Goal: Information Seeking & Learning: Learn about a topic

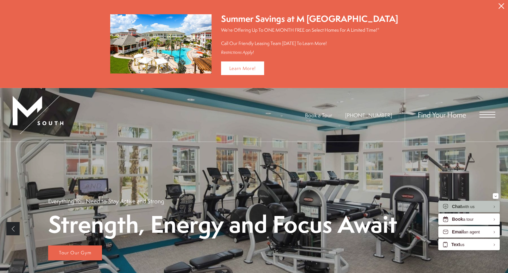
click at [439, 116] on span "Find Your Home" at bounding box center [442, 115] width 48 height 10
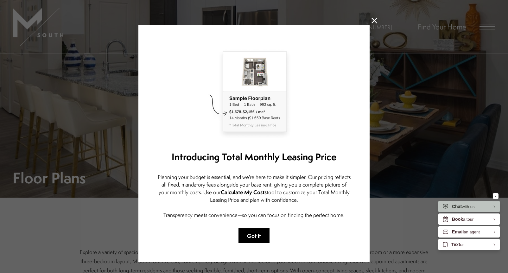
click at [257, 234] on button "Got it" at bounding box center [254, 236] width 31 height 15
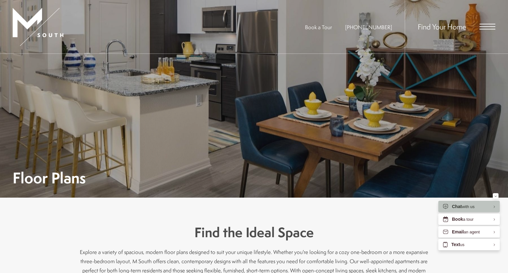
click at [432, 24] on span "Find Your Home" at bounding box center [442, 27] width 48 height 10
click at [433, 27] on span "Find Your Home" at bounding box center [442, 27] width 48 height 10
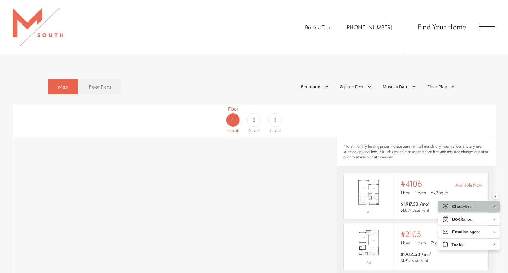
scroll to position [373, 0]
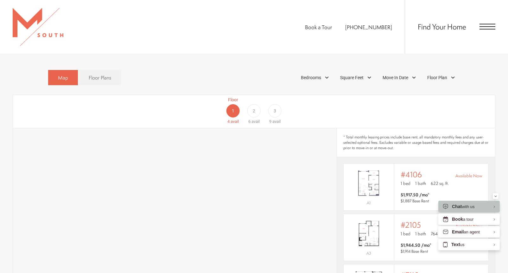
click at [275, 108] on span "3" at bounding box center [275, 111] width 3 height 7
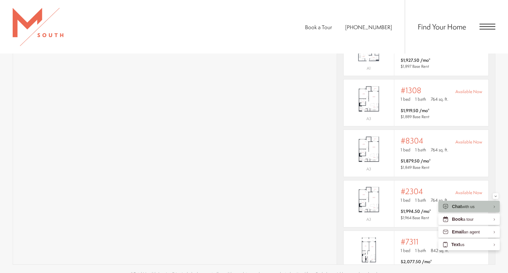
scroll to position [507, 0]
click at [369, 143] on img "View #8304" at bounding box center [369, 150] width 50 height 32
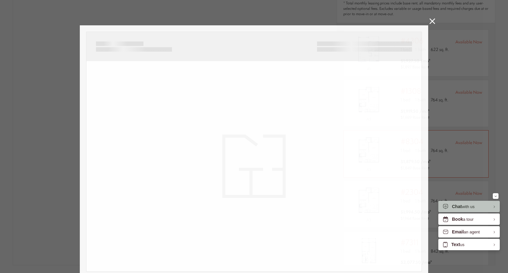
scroll to position [0, 0]
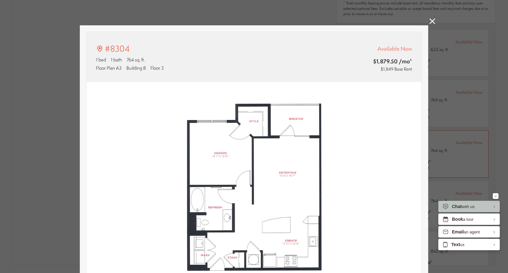
type input "**********"
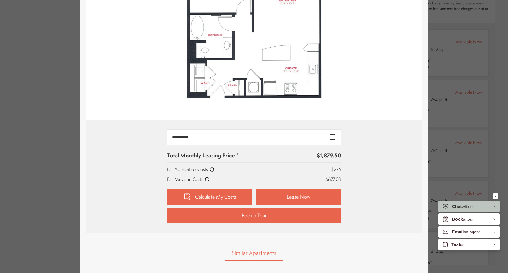
scroll to position [171, 0]
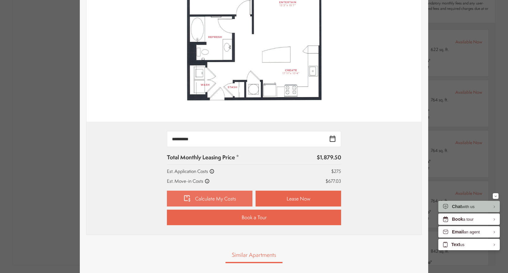
click at [206, 197] on link "Calculate My Costs" at bounding box center [210, 199] width 86 height 16
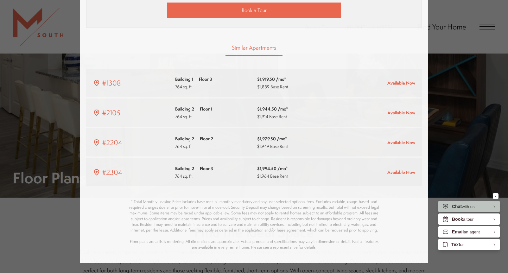
scroll to position [507, 0]
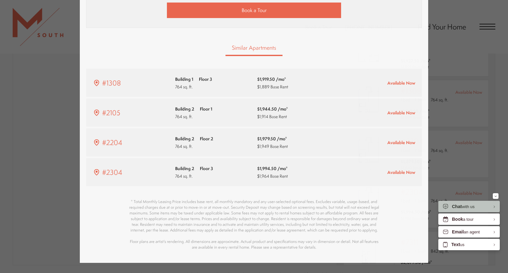
click at [49, 8] on div "#8304 1 bed 1 bath 764 sq. ft. Floor Plan A3 Building 8 Floor 3 Available Now $…" at bounding box center [254, 136] width 508 height 273
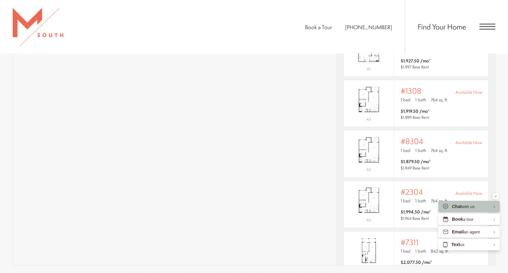
click at [489, 23] on div "Find Your Home" at bounding box center [450, 27] width 91 height 54
click at [486, 27] on span "Open Menu" at bounding box center [488, 27] width 16 height 6
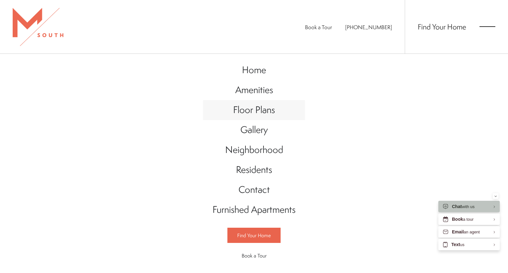
click at [252, 114] on span "Floor Plans" at bounding box center [254, 109] width 42 height 13
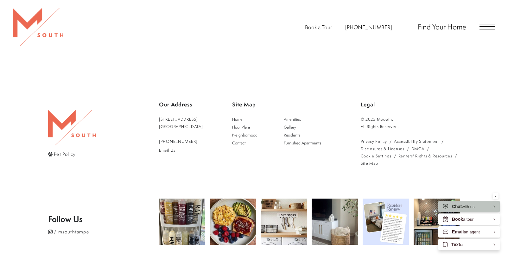
scroll to position [1401, 0]
click at [262, 232] on img at bounding box center [284, 221] width 46 height 46
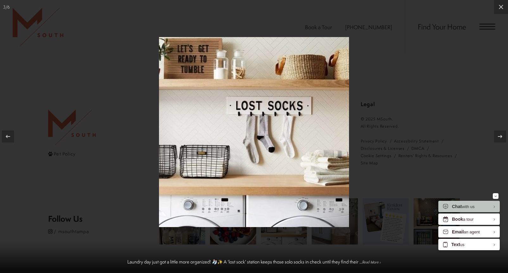
click at [433, 60] on div at bounding box center [254, 136] width 508 height 273
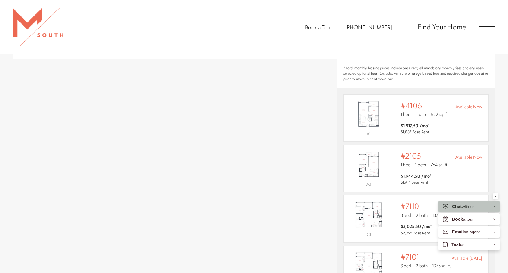
scroll to position [391, 0]
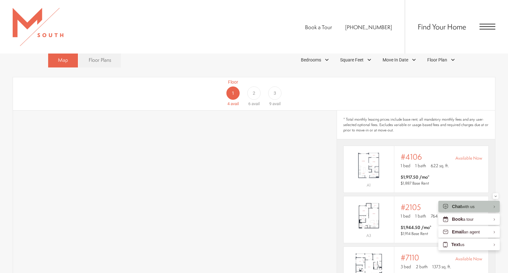
click at [484, 29] on span "Open Menu" at bounding box center [488, 27] width 16 height 6
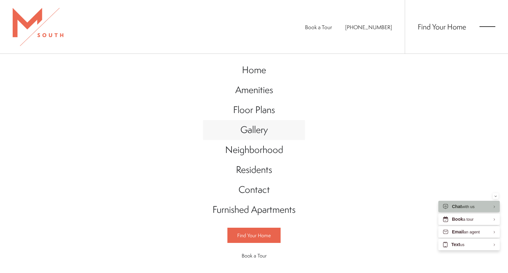
click at [256, 129] on span "Gallery" at bounding box center [255, 129] width 28 height 13
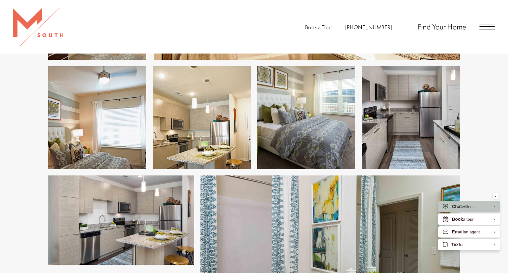
scroll to position [884, 0]
click at [411, 119] on img at bounding box center [411, 117] width 98 height 103
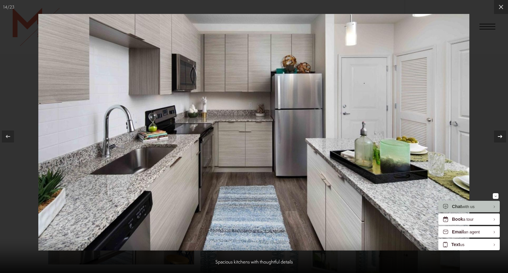
click at [501, 135] on icon at bounding box center [501, 137] width 8 height 8
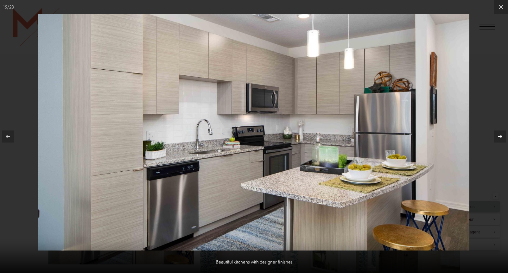
click at [501, 135] on icon at bounding box center [501, 137] width 8 height 8
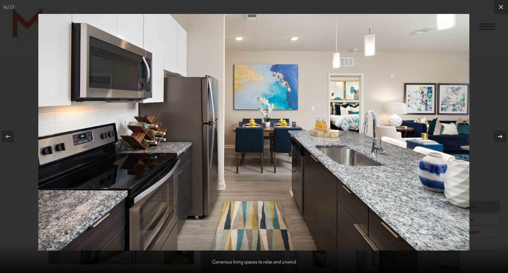
click at [501, 135] on icon at bounding box center [501, 137] width 8 height 8
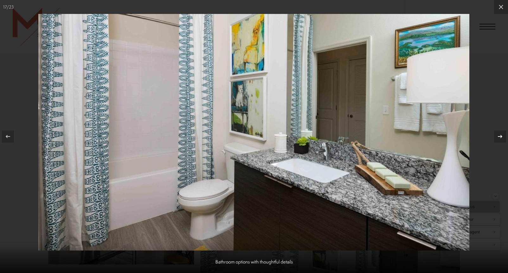
click at [501, 135] on icon at bounding box center [501, 137] width 8 height 8
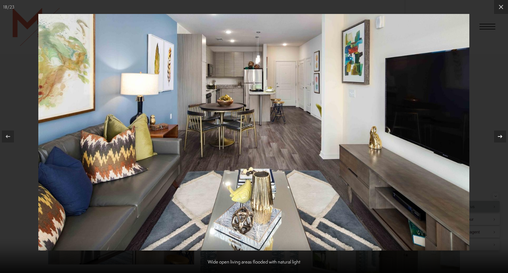
click at [505, 134] on div at bounding box center [500, 137] width 12 height 12
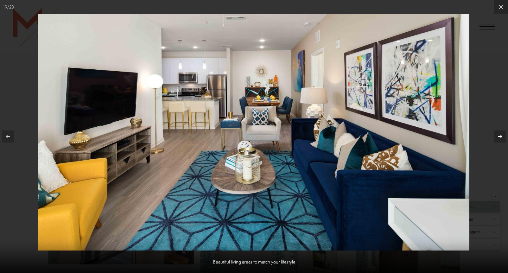
click at [505, 134] on div at bounding box center [500, 137] width 12 height 12
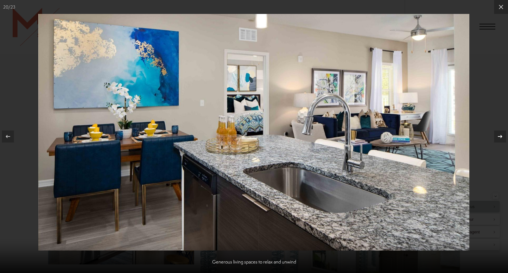
click at [505, 134] on div at bounding box center [500, 137] width 12 height 12
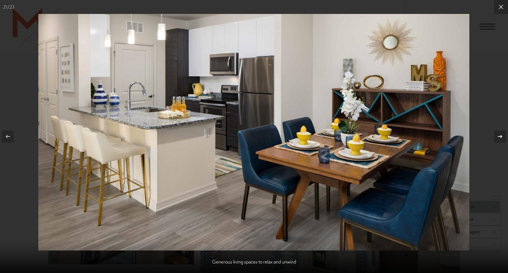
click at [506, 135] on button at bounding box center [497, 137] width 22 height 32
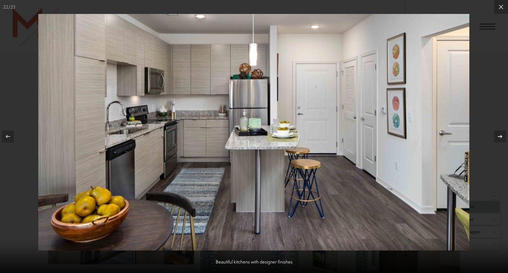
click at [506, 135] on button at bounding box center [497, 137] width 22 height 32
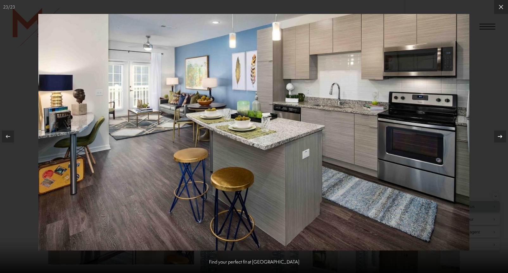
click at [504, 137] on div at bounding box center [500, 137] width 12 height 12
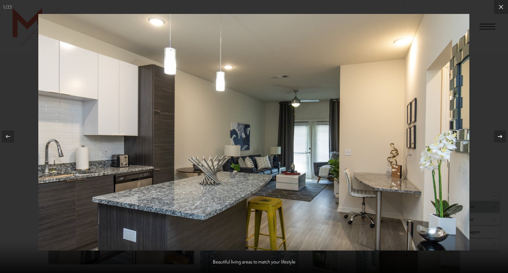
click at [504, 137] on div at bounding box center [500, 137] width 12 height 12
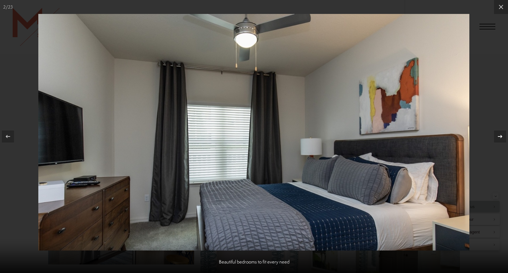
click at [501, 135] on icon at bounding box center [501, 137] width 8 height 8
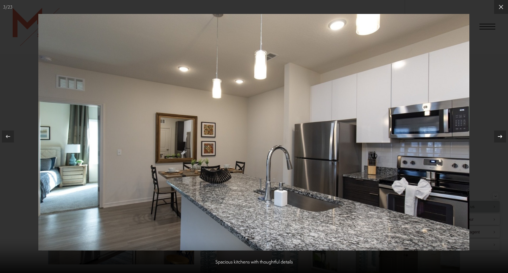
click at [501, 135] on icon at bounding box center [501, 137] width 8 height 8
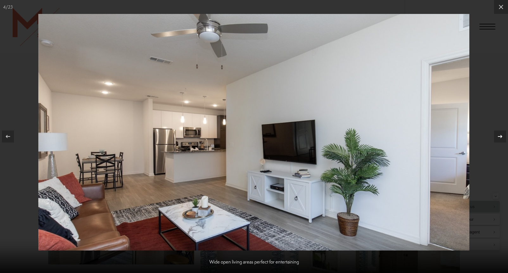
click at [501, 135] on icon at bounding box center [501, 137] width 8 height 8
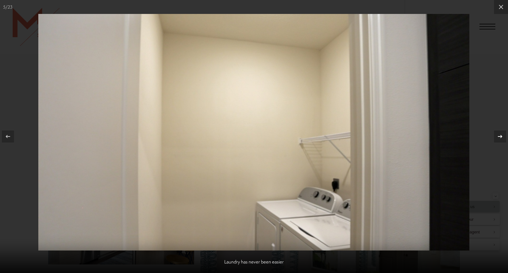
click at [501, 135] on icon at bounding box center [501, 137] width 8 height 8
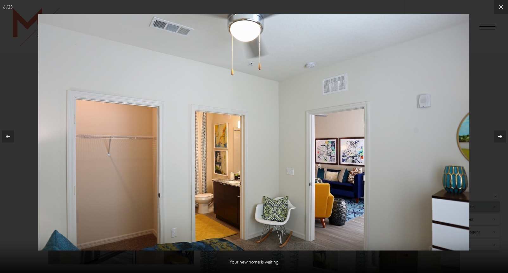
click at [501, 135] on icon at bounding box center [501, 137] width 8 height 8
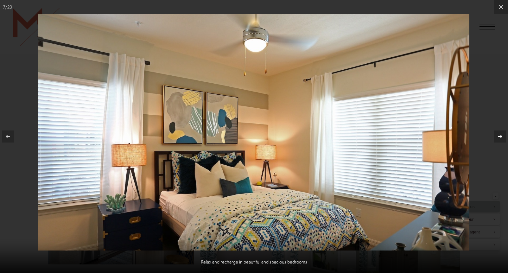
click at [501, 135] on icon at bounding box center [501, 137] width 8 height 8
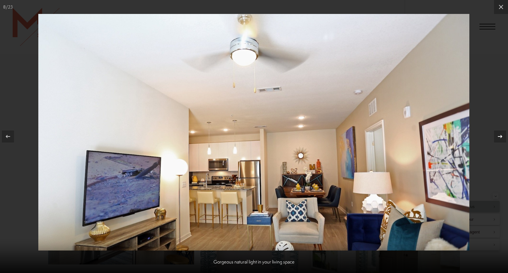
click at [501, 135] on icon at bounding box center [501, 137] width 8 height 8
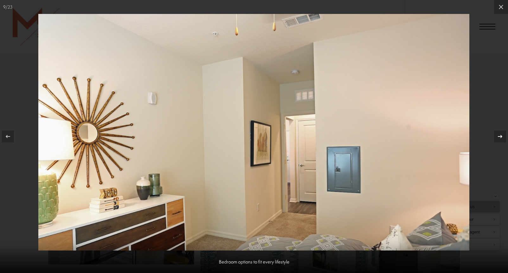
click at [501, 135] on icon at bounding box center [501, 137] width 8 height 8
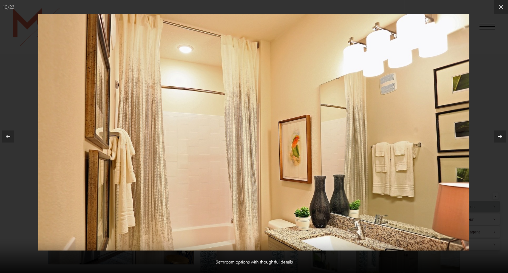
click at [501, 135] on icon at bounding box center [501, 137] width 8 height 8
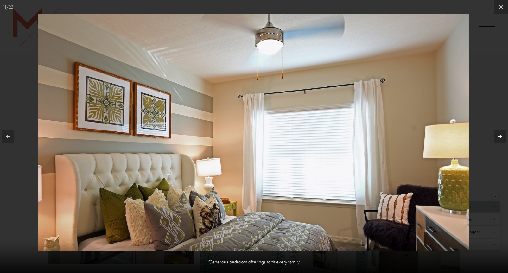
click at [502, 135] on icon at bounding box center [501, 137] width 8 height 8
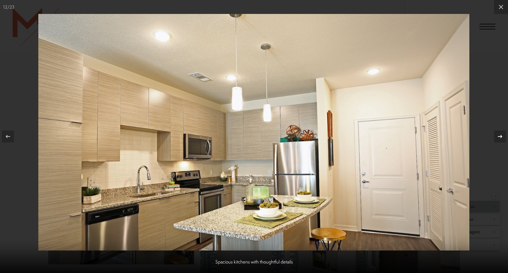
click at [502, 136] on icon at bounding box center [500, 136] width 4 height 3
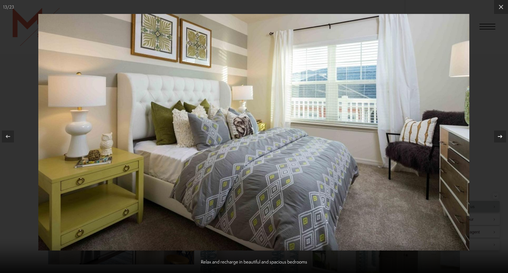
click at [502, 136] on icon at bounding box center [500, 136] width 4 height 3
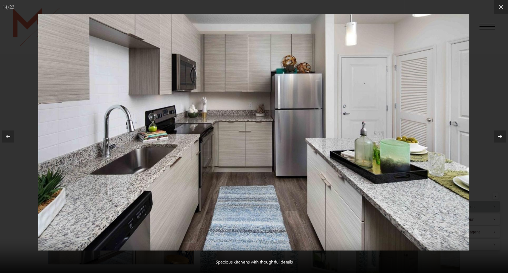
click at [502, 136] on icon at bounding box center [500, 136] width 4 height 3
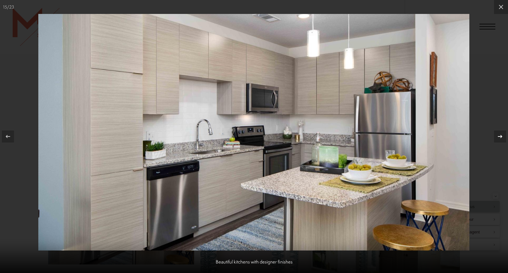
click at [502, 136] on icon at bounding box center [500, 136] width 4 height 3
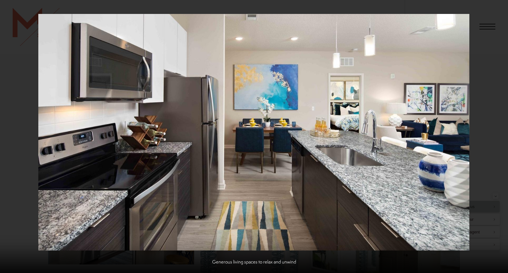
click at [502, 136] on div "16 / 23 Generous living spaces to relax and unwind" at bounding box center [254, 136] width 508 height 273
click at [500, 137] on icon at bounding box center [500, 136] width 4 height 3
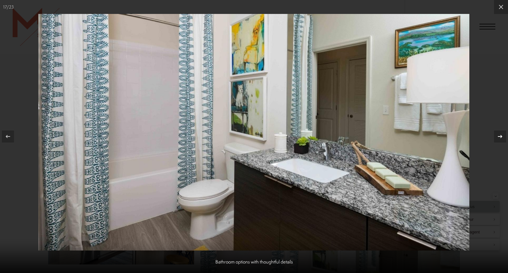
click at [500, 137] on icon at bounding box center [501, 137] width 8 height 8
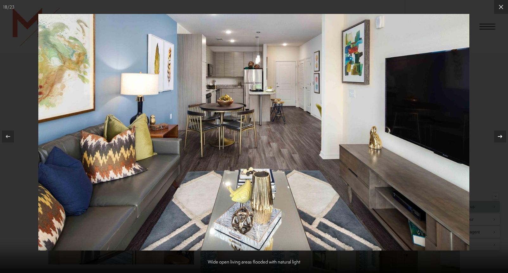
click at [500, 137] on icon at bounding box center [501, 137] width 8 height 8
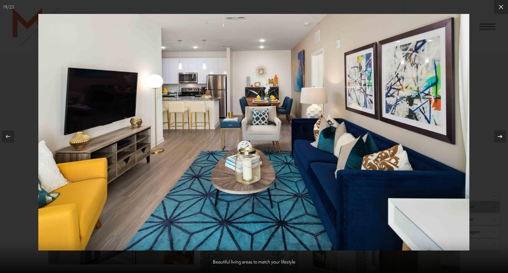
click at [500, 137] on icon at bounding box center [501, 137] width 8 height 8
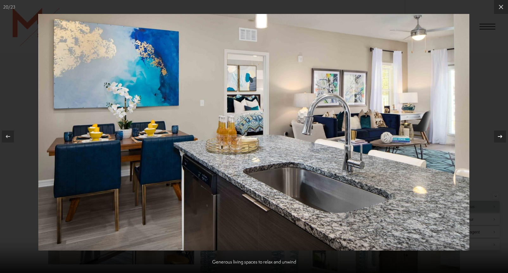
click at [500, 137] on icon at bounding box center [501, 137] width 8 height 8
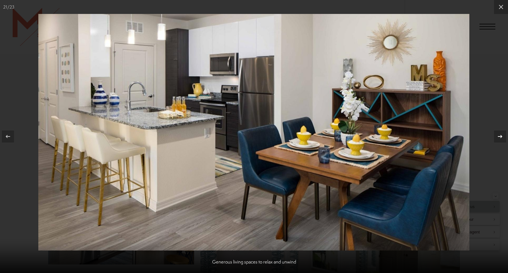
click at [500, 137] on icon at bounding box center [501, 137] width 8 height 8
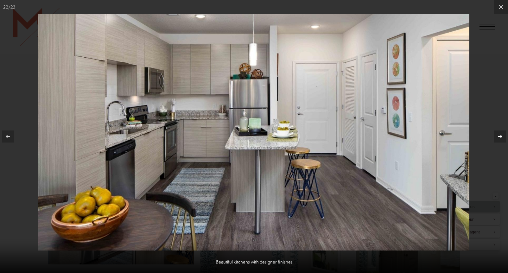
click at [501, 135] on icon at bounding box center [500, 136] width 4 height 3
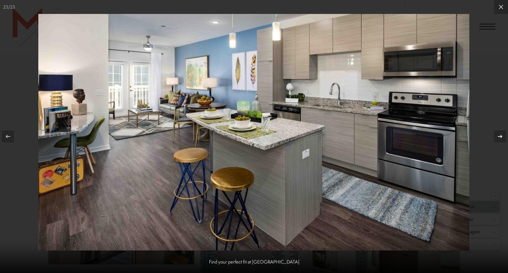
click at [501, 135] on icon at bounding box center [500, 136] width 4 height 3
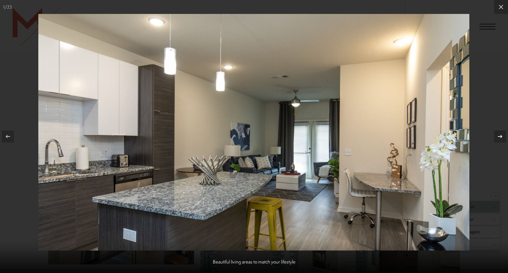
click at [501, 135] on icon at bounding box center [500, 136] width 4 height 3
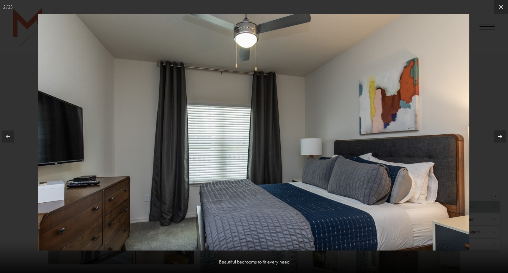
click at [501, 135] on icon at bounding box center [500, 136] width 4 height 3
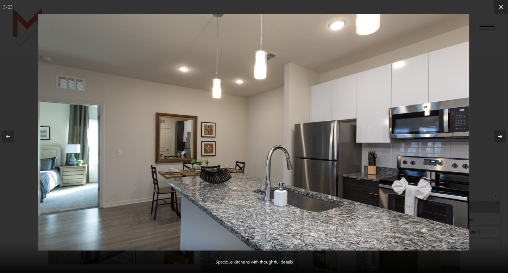
click at [501, 135] on icon at bounding box center [500, 136] width 4 height 3
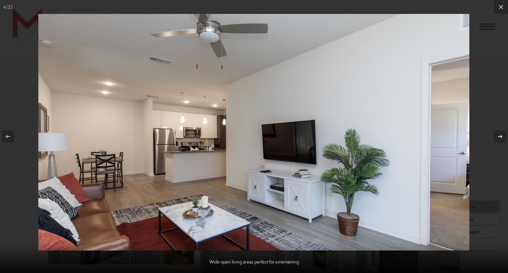
click at [501, 135] on icon at bounding box center [500, 136] width 4 height 3
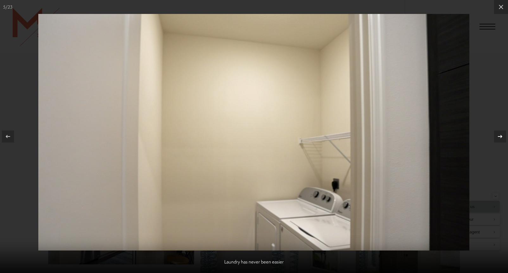
click at [501, 135] on icon at bounding box center [500, 136] width 4 height 3
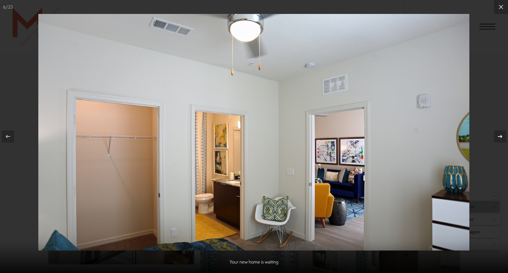
click at [501, 135] on icon at bounding box center [500, 136] width 4 height 3
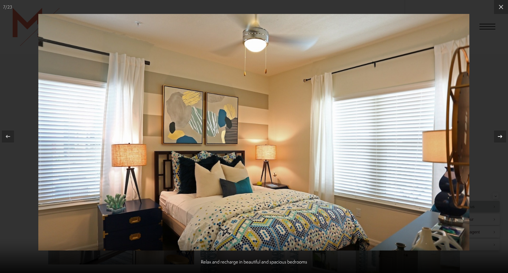
click at [501, 135] on icon at bounding box center [500, 136] width 4 height 3
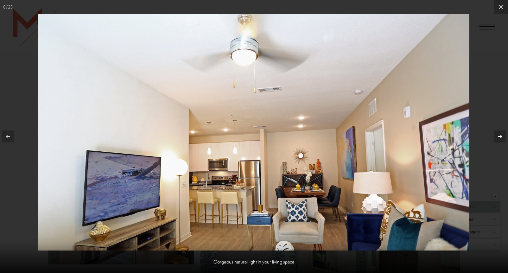
click at [492, 134] on button at bounding box center [497, 137] width 22 height 32
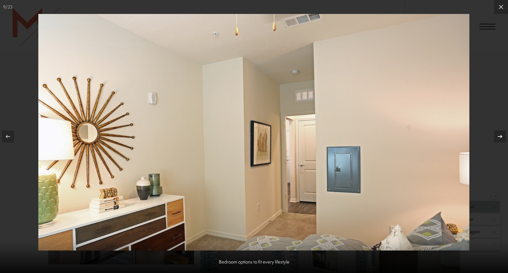
click at [502, 135] on icon at bounding box center [501, 137] width 8 height 8
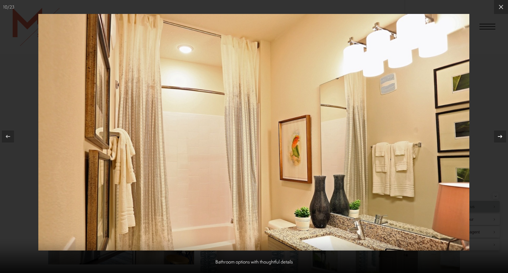
click at [502, 135] on icon at bounding box center [501, 137] width 8 height 8
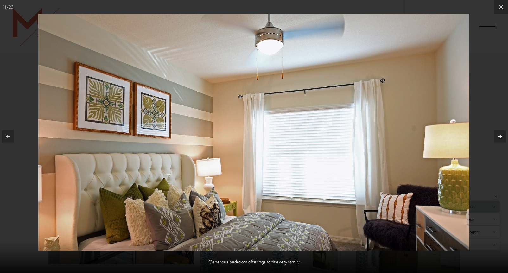
click at [502, 136] on icon at bounding box center [500, 136] width 4 height 3
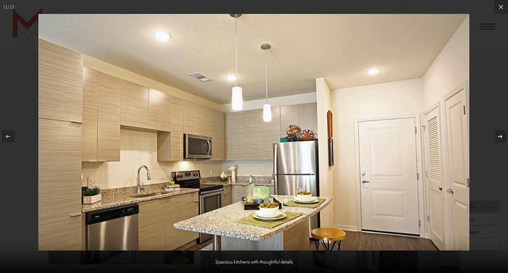
click at [502, 136] on icon at bounding box center [500, 136] width 4 height 3
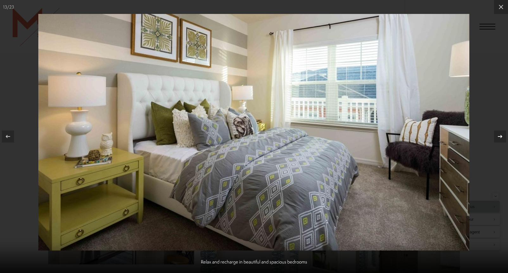
click at [501, 137] on icon at bounding box center [500, 136] width 4 height 3
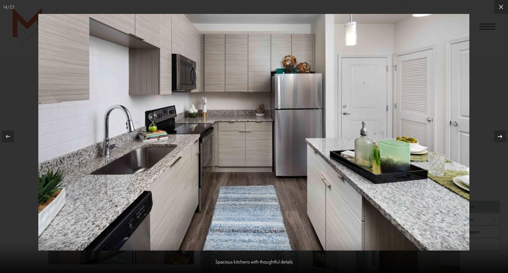
click at [501, 137] on icon at bounding box center [500, 136] width 4 height 3
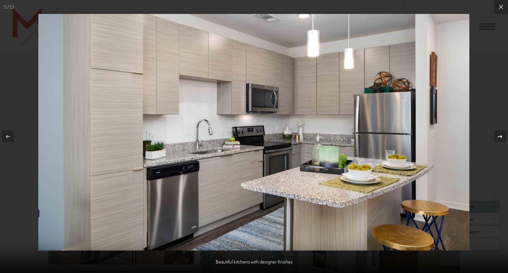
click at [501, 137] on icon at bounding box center [500, 136] width 4 height 3
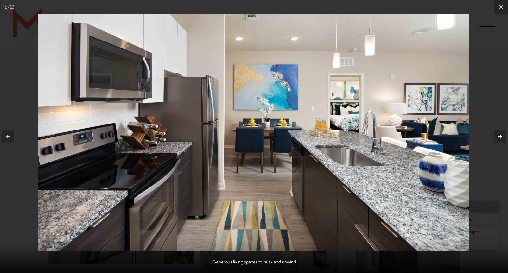
click at [501, 137] on icon at bounding box center [501, 137] width 8 height 8
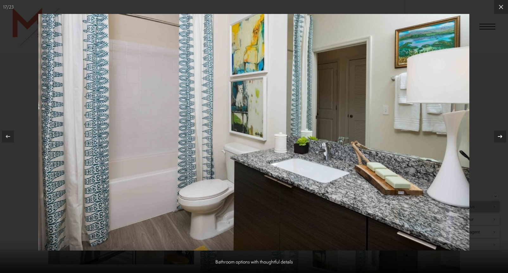
click at [501, 137] on icon at bounding box center [501, 137] width 8 height 8
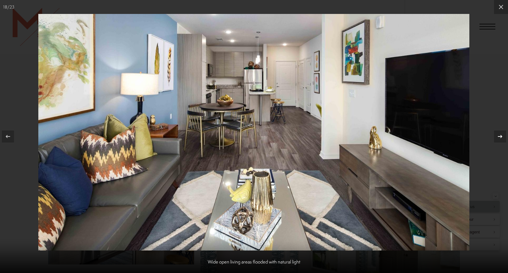
click at [501, 137] on icon at bounding box center [501, 137] width 8 height 8
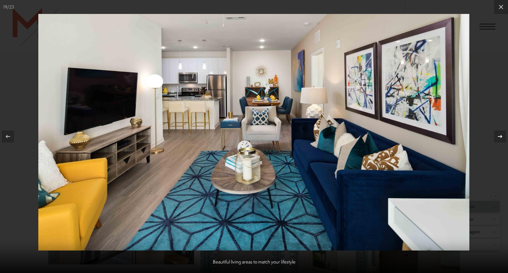
click at [501, 137] on icon at bounding box center [501, 137] width 8 height 8
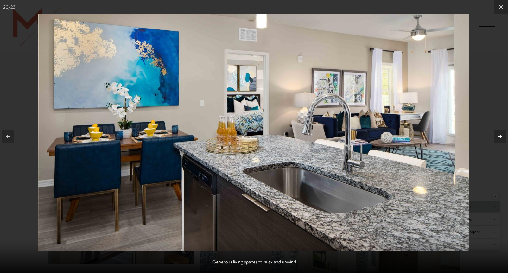
click at [501, 137] on icon at bounding box center [501, 137] width 8 height 8
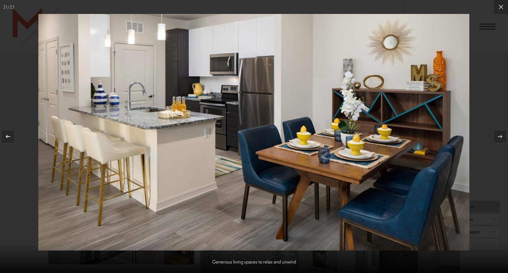
click at [10, 138] on icon at bounding box center [8, 137] width 8 height 8
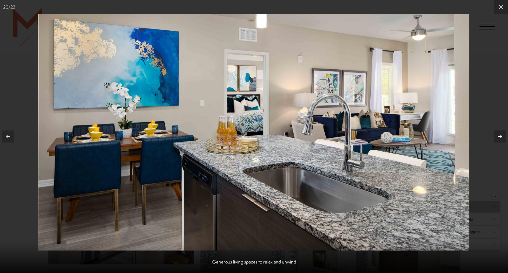
click at [501, 136] on icon at bounding box center [500, 136] width 4 height 3
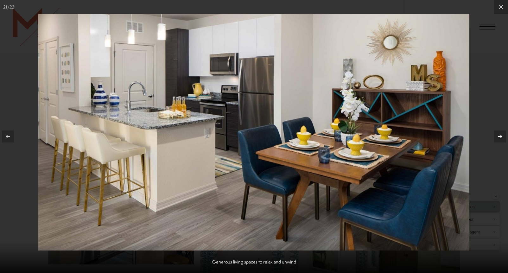
click at [502, 137] on icon at bounding box center [500, 136] width 4 height 3
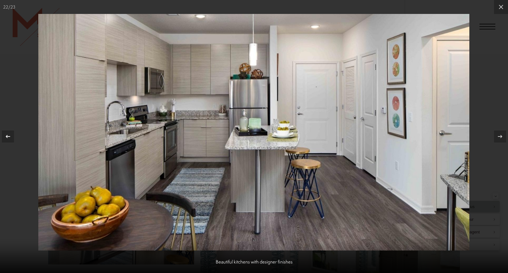
click at [7, 135] on icon at bounding box center [8, 136] width 4 height 3
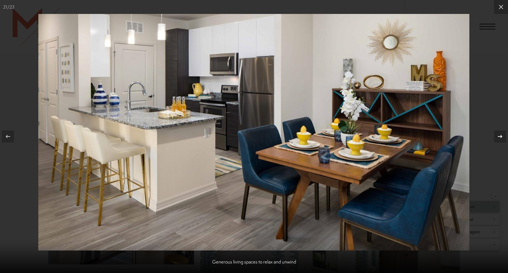
click at [502, 137] on icon at bounding box center [501, 137] width 8 height 8
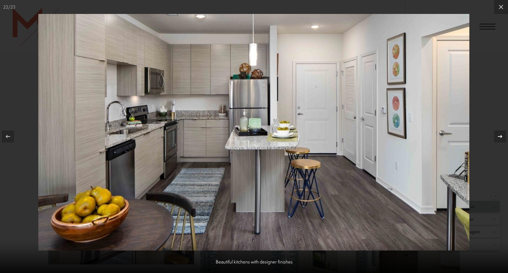
click at [502, 137] on icon at bounding box center [501, 137] width 8 height 8
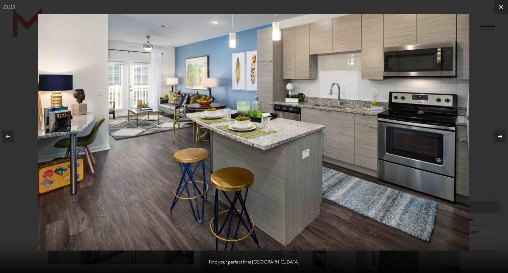
click at [503, 136] on icon at bounding box center [501, 137] width 8 height 8
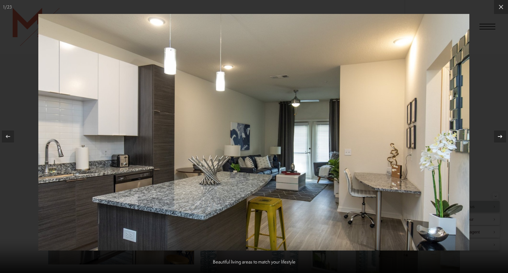
click at [502, 139] on icon at bounding box center [501, 137] width 8 height 8
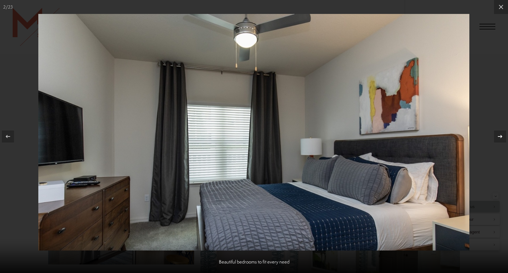
click at [502, 139] on icon at bounding box center [501, 137] width 8 height 8
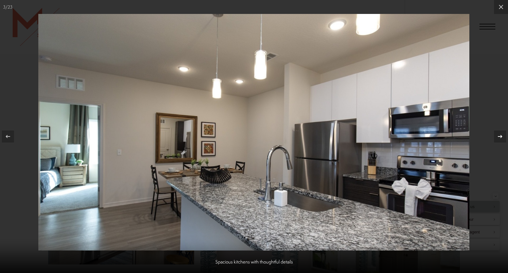
click at [502, 138] on icon at bounding box center [501, 137] width 8 height 8
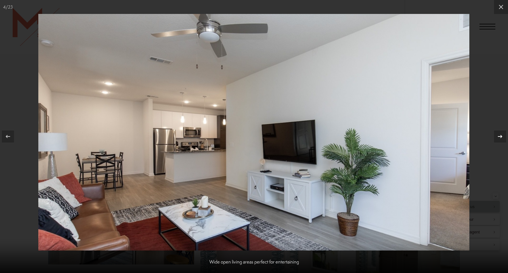
click at [503, 137] on icon at bounding box center [501, 137] width 8 height 8
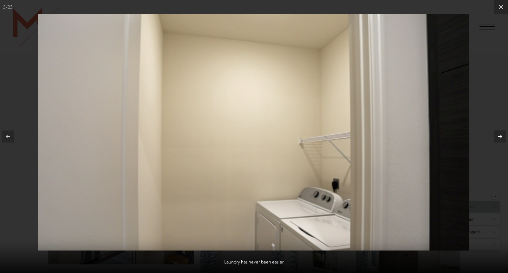
click at [503, 137] on icon at bounding box center [501, 137] width 8 height 8
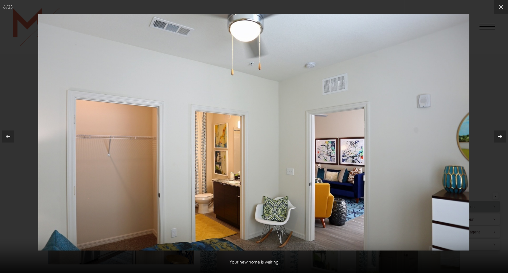
click at [503, 138] on icon at bounding box center [501, 137] width 8 height 8
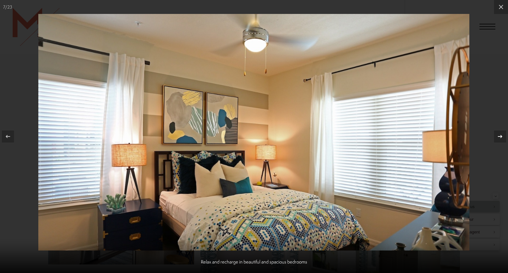
click at [503, 138] on icon at bounding box center [501, 137] width 8 height 8
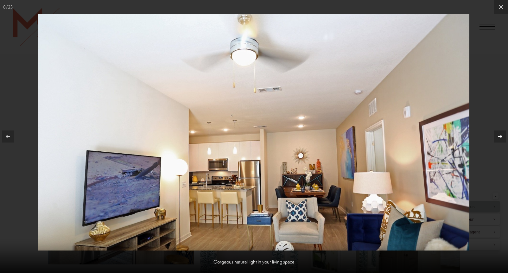
click at [503, 138] on icon at bounding box center [501, 137] width 8 height 8
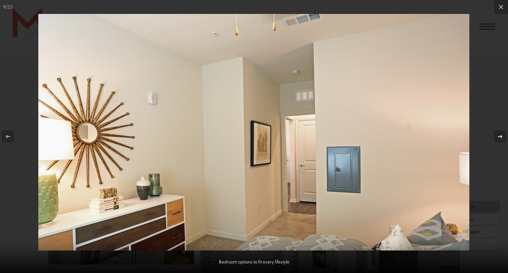
click at [503, 137] on icon at bounding box center [501, 137] width 8 height 8
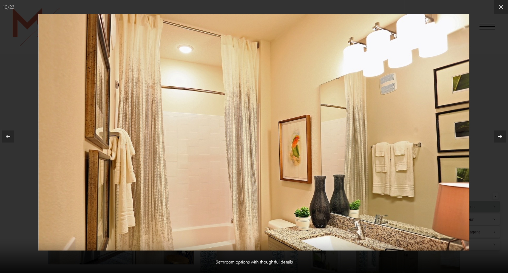
click at [502, 126] on button at bounding box center [497, 137] width 22 height 32
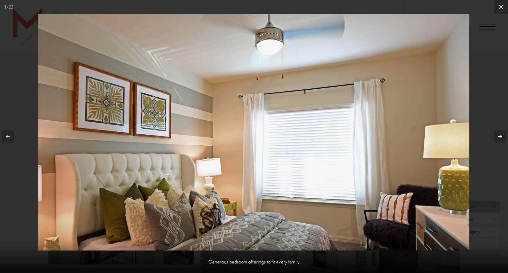
click at [501, 139] on icon at bounding box center [501, 137] width 8 height 8
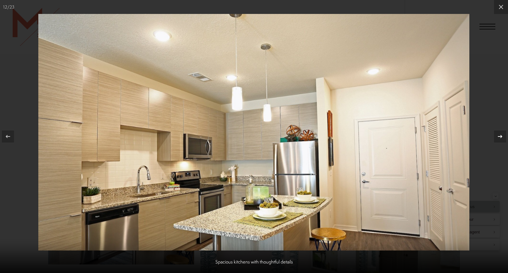
click at [502, 139] on icon at bounding box center [501, 137] width 8 height 8
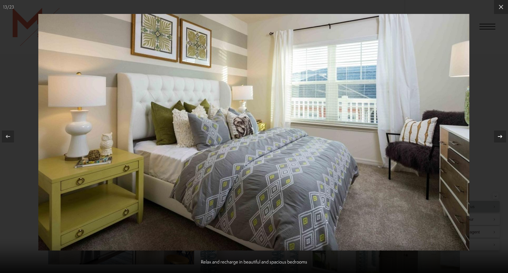
click at [502, 140] on icon at bounding box center [501, 137] width 8 height 8
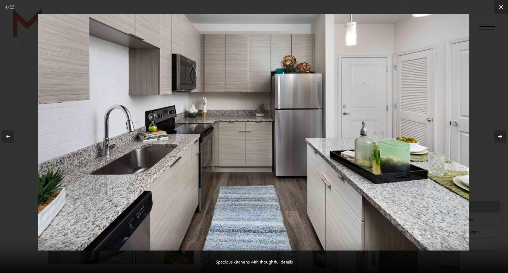
click at [502, 140] on icon at bounding box center [501, 137] width 8 height 8
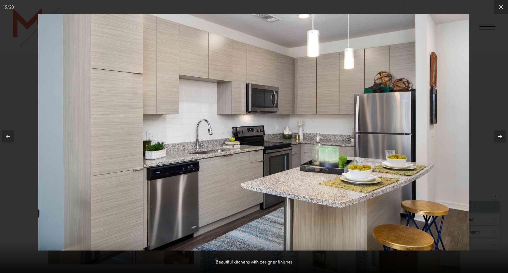
click at [502, 140] on icon at bounding box center [501, 137] width 8 height 8
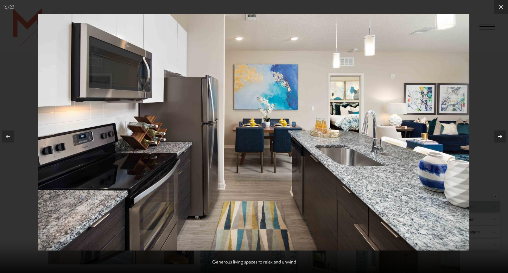
click at [502, 141] on div at bounding box center [500, 137] width 12 height 12
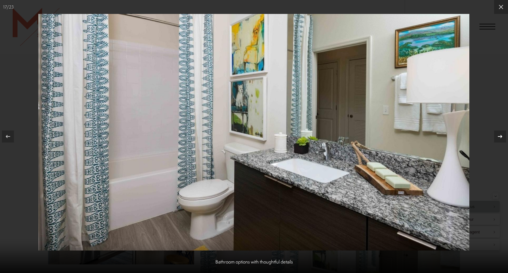
click at [502, 141] on div at bounding box center [500, 137] width 12 height 12
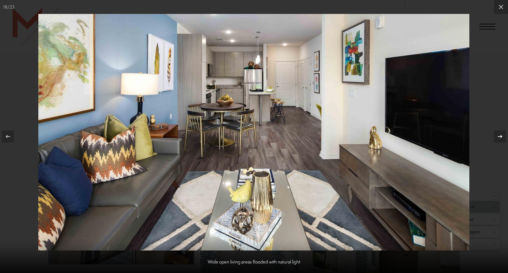
click at [502, 141] on div at bounding box center [500, 137] width 12 height 12
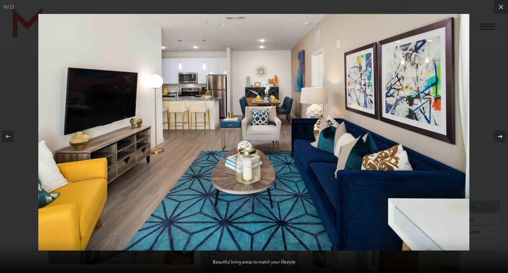
click at [502, 141] on div at bounding box center [500, 137] width 12 height 12
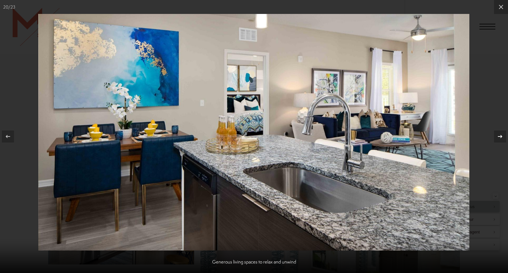
click at [502, 141] on div at bounding box center [500, 137] width 12 height 12
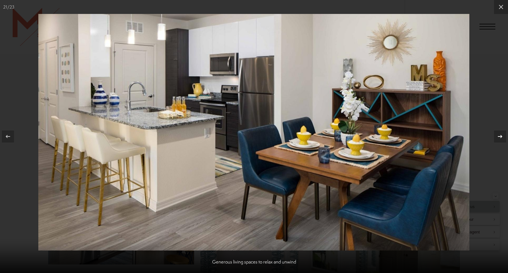
click at [502, 141] on div at bounding box center [500, 137] width 12 height 12
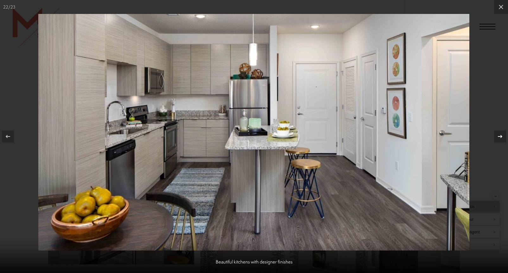
click at [502, 141] on div at bounding box center [500, 137] width 12 height 12
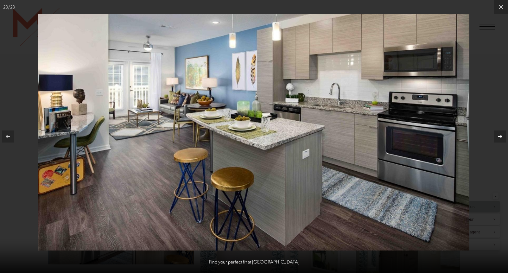
click at [502, 141] on div at bounding box center [500, 137] width 12 height 12
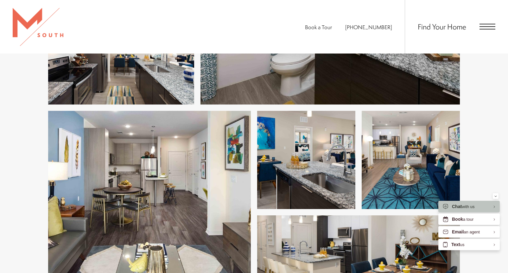
scroll to position [1140, 0]
click at [486, 25] on span "Open Menu" at bounding box center [488, 27] width 16 height 6
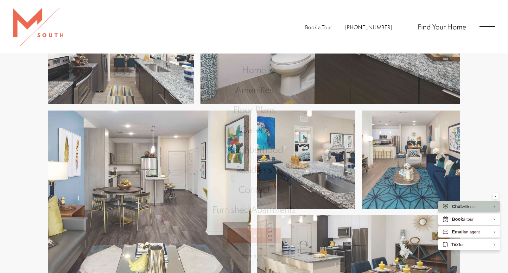
scroll to position [0, 0]
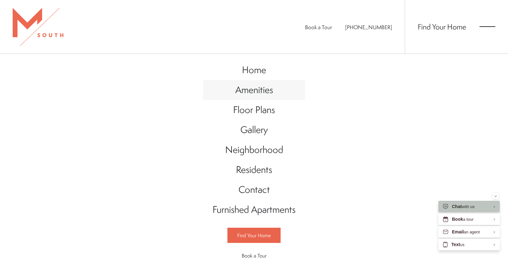
click at [244, 91] on span "Amenities" at bounding box center [254, 89] width 38 height 13
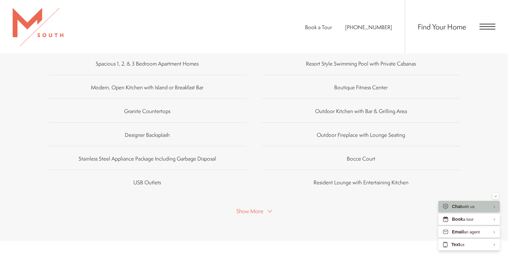
scroll to position [411, 0]
click at [263, 207] on span "Show More" at bounding box center [249, 211] width 27 height 8
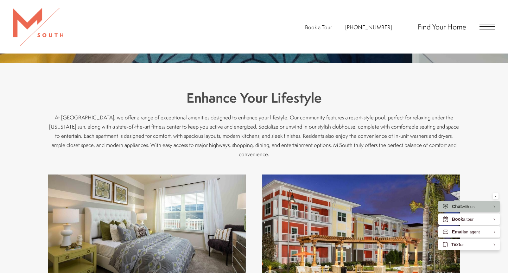
scroll to position [0, 0]
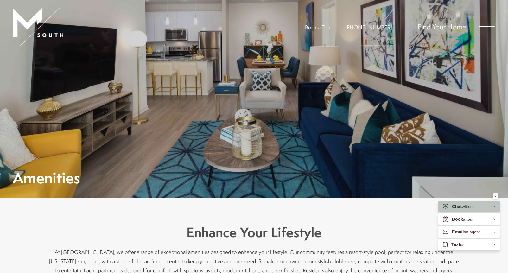
click at [489, 27] on span "Open Menu" at bounding box center [488, 26] width 16 height 1
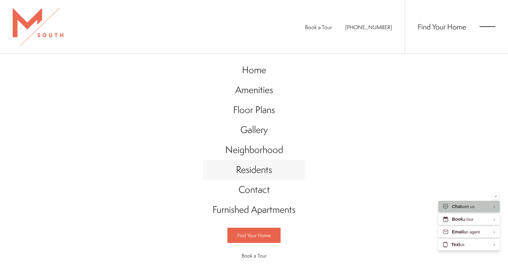
click at [261, 175] on span "Residents" at bounding box center [254, 169] width 36 height 13
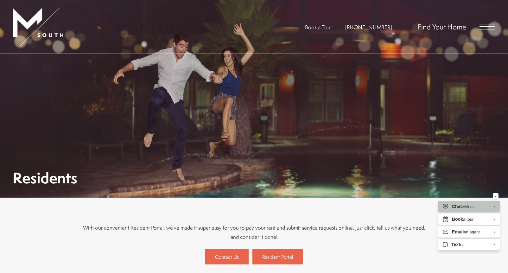
click at [261, 175] on div "Residents" at bounding box center [254, 178] width 483 height 14
click at [486, 27] on span "Open Menu" at bounding box center [488, 26] width 16 height 1
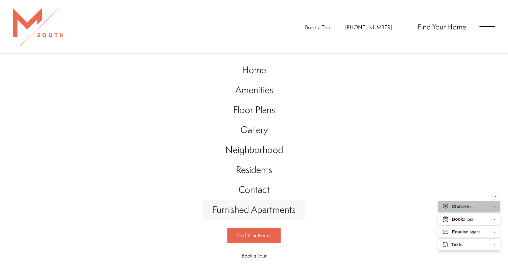
click at [290, 211] on span "Furnished Apartments" at bounding box center [254, 209] width 83 height 13
click at [253, 152] on span "Neighborhood" at bounding box center [254, 149] width 58 height 13
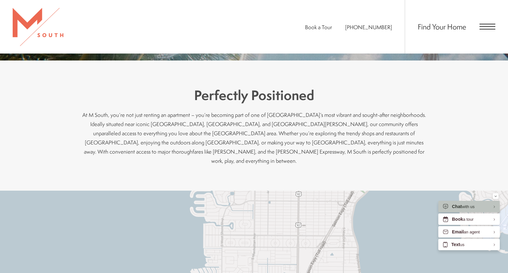
scroll to position [133, 0]
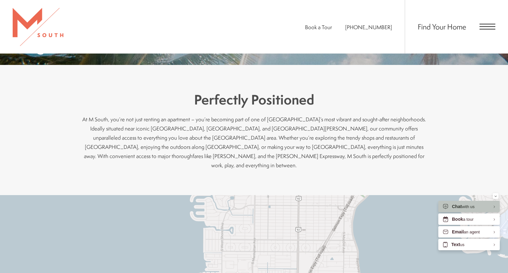
click at [491, 23] on div "Find Your Home" at bounding box center [450, 27] width 91 height 54
click at [483, 28] on span "Open Menu" at bounding box center [488, 27] width 16 height 6
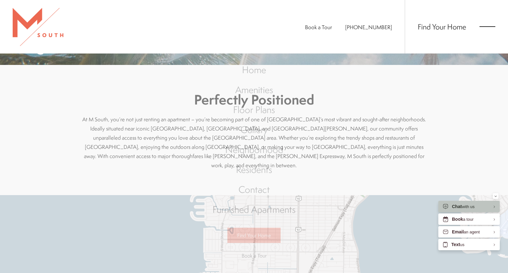
scroll to position [0, 0]
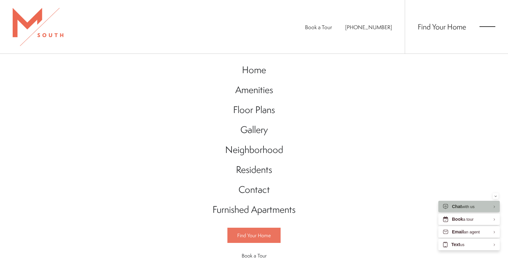
click at [259, 235] on span "Find Your Home" at bounding box center [254, 235] width 34 height 7
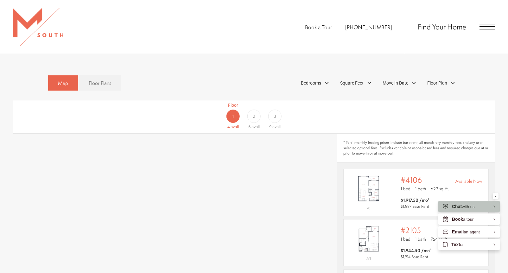
scroll to position [369, 0]
click at [256, 109] on div "2" at bounding box center [254, 115] width 13 height 13
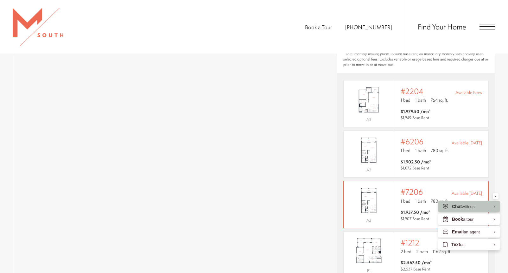
scroll to position [455, 0]
click at [421, 138] on span "#6206" at bounding box center [412, 142] width 23 height 9
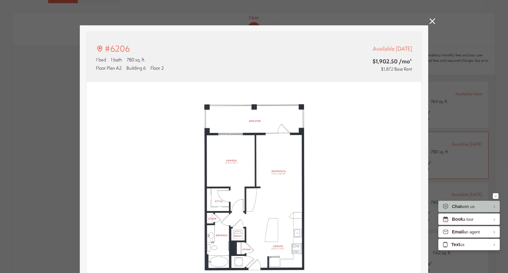
type input "**********"
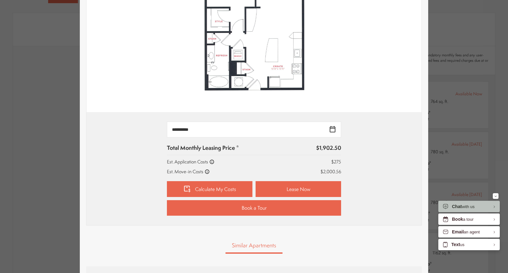
scroll to position [181, 0]
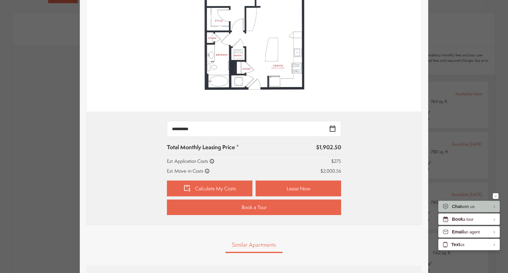
click at [261, 246] on link "Similar Apartments" at bounding box center [254, 246] width 57 height 16
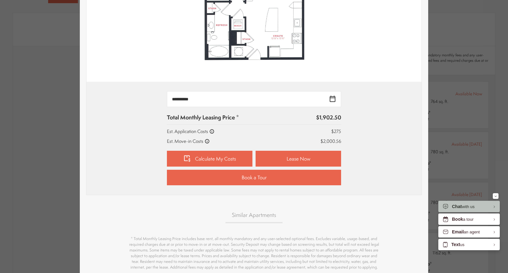
scroll to position [263, 0]
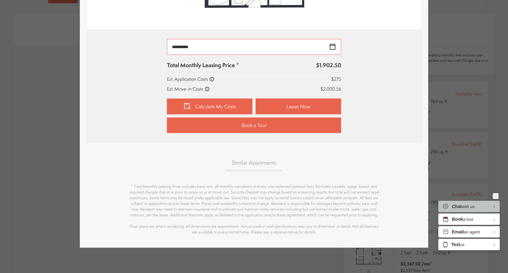
click at [334, 46] on input "**********" at bounding box center [254, 47] width 174 height 16
click at [391, 54] on div "**********" at bounding box center [254, 86] width 316 height 94
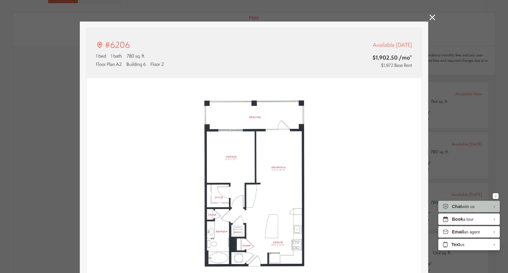
scroll to position [0, 0]
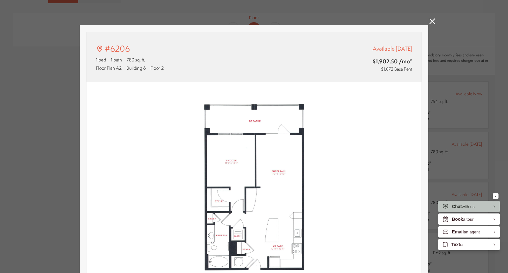
click at [433, 20] on icon at bounding box center [433, 21] width 6 height 6
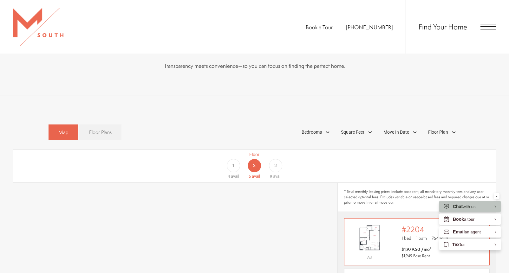
scroll to position [318, 0]
click at [278, 160] on div "3" at bounding box center [275, 166] width 13 height 13
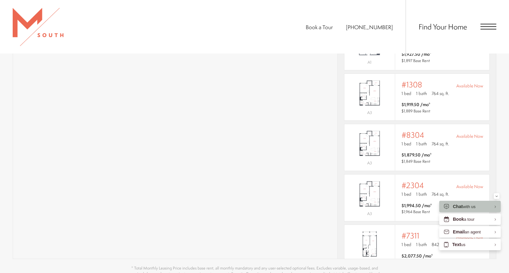
scroll to position [515, 0]
click at [414, 138] on div "Outside price filter range #8304 Available Now 1 bed 1 bath 764 sq. ft. $1,879.…" at bounding box center [441, 147] width 81 height 34
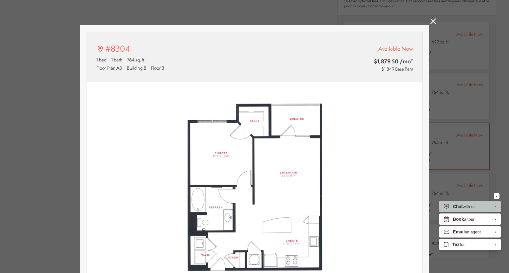
scroll to position [0, 0]
type input "**********"
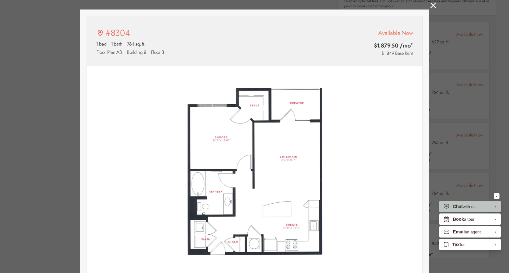
scroll to position [16, 0]
click at [432, 7] on icon at bounding box center [433, 5] width 6 height 6
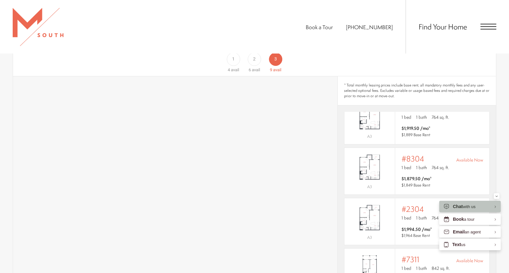
scroll to position [66, 0]
click at [403, 163] on span "1 bed" at bounding box center [406, 166] width 10 height 6
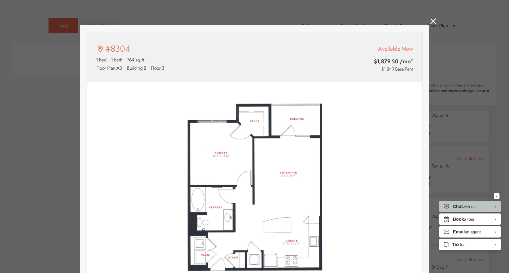
click at [431, 21] on icon at bounding box center [433, 21] width 6 height 6
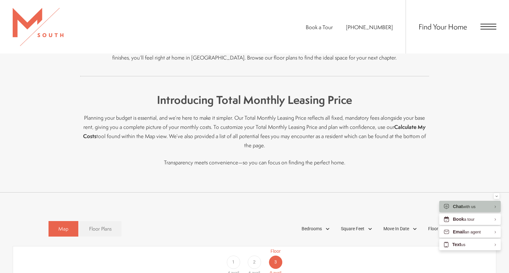
scroll to position [255, 0]
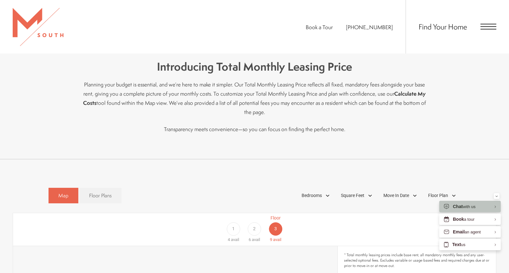
click at [233, 226] on span "1" at bounding box center [233, 229] width 3 height 7
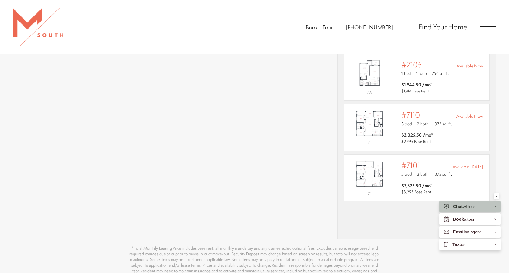
scroll to position [482, 0]
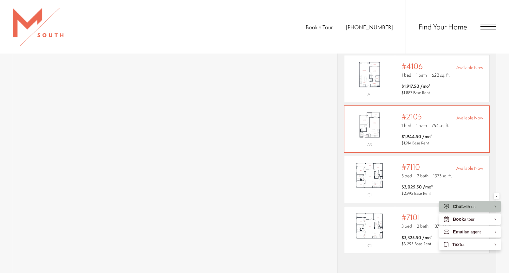
click at [372, 112] on img "View #2105" at bounding box center [369, 125] width 50 height 32
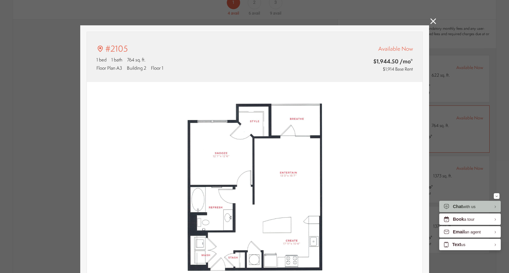
scroll to position [0, 0]
type input "**********"
click at [431, 20] on icon at bounding box center [433, 21] width 6 height 6
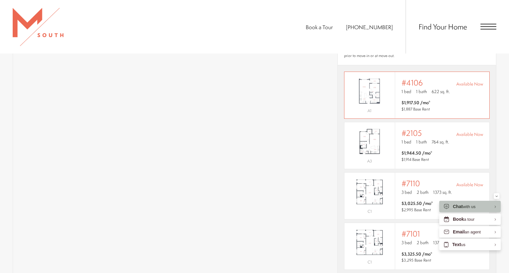
scroll to position [462, 0]
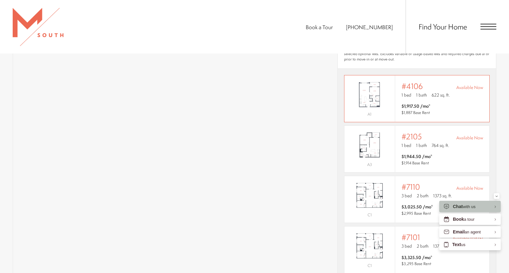
click at [377, 87] on img "View #4106" at bounding box center [369, 95] width 50 height 32
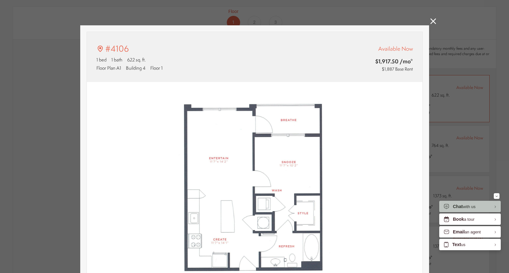
scroll to position [0, 0]
type input "**********"
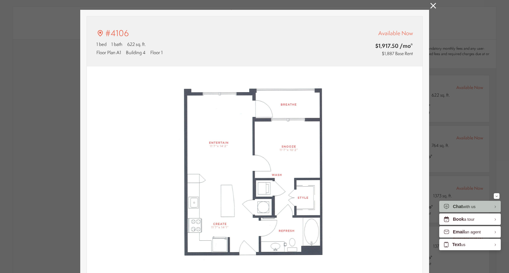
scroll to position [16, 0]
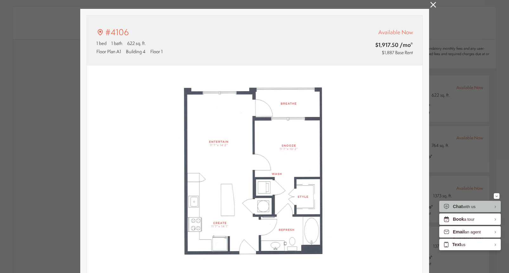
click at [431, 6] on icon at bounding box center [433, 5] width 6 height 6
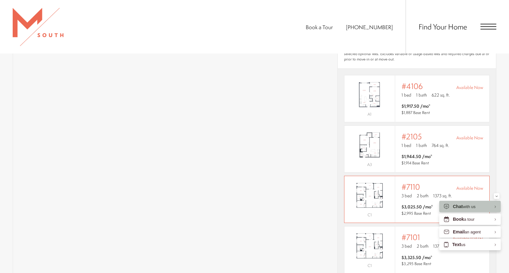
click at [365, 180] on img "View #7110" at bounding box center [369, 196] width 50 height 32
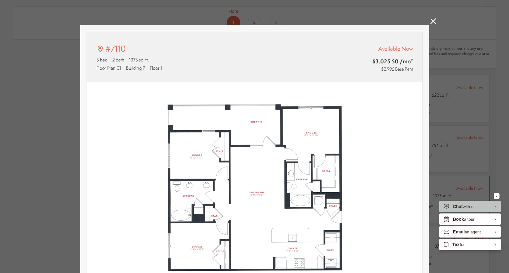
scroll to position [0, 0]
type input "**********"
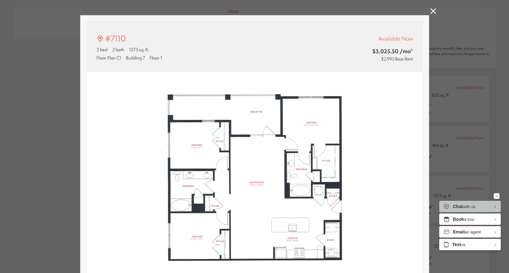
scroll to position [9, 0]
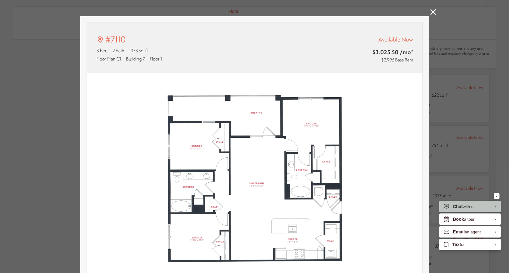
click at [433, 10] on icon at bounding box center [433, 12] width 6 height 6
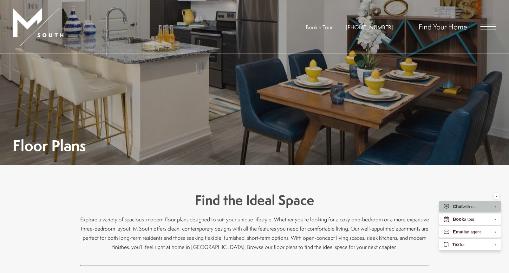
scroll to position [0, 0]
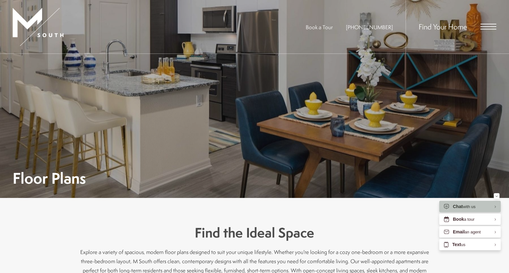
click at [447, 28] on span "Find Your Home" at bounding box center [442, 27] width 48 height 10
